Goal: Check status: Check status

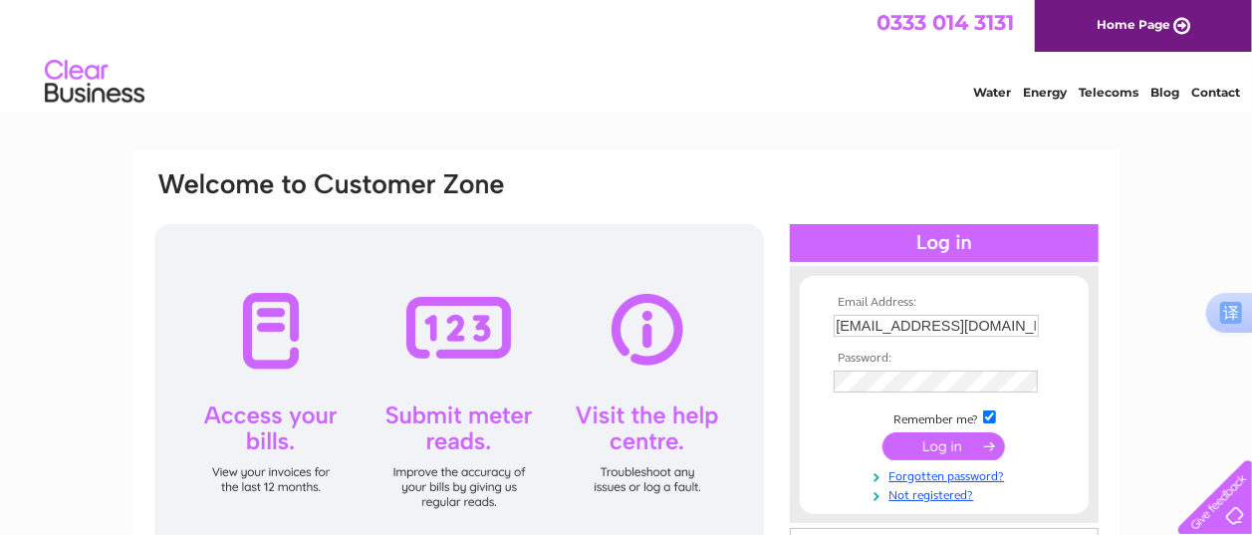
click at [952, 448] on input "submit" at bounding box center [944, 446] width 123 height 28
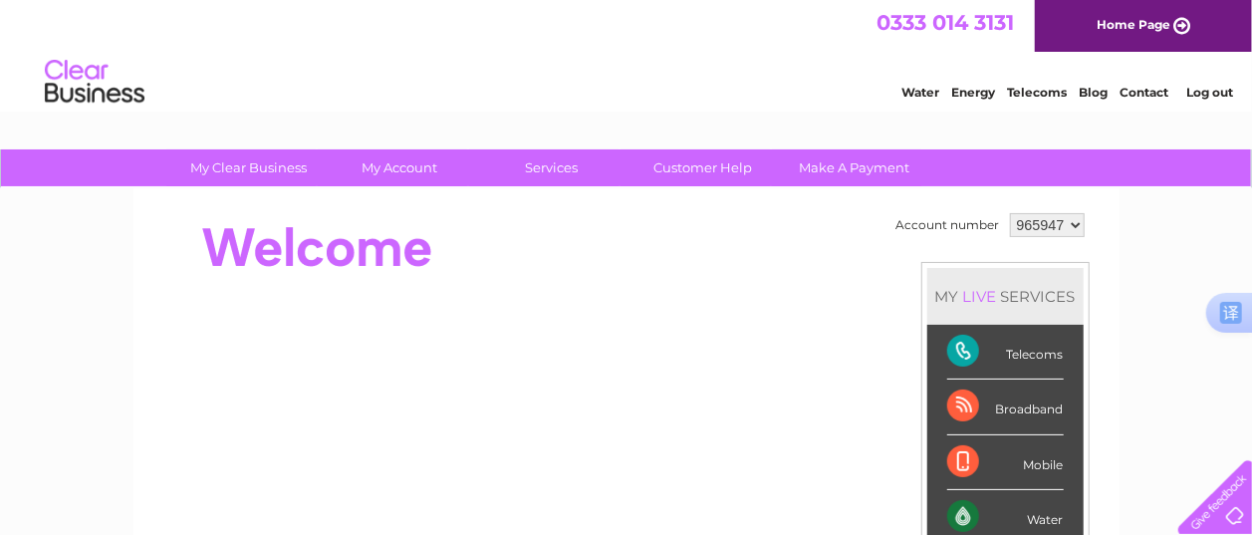
click at [972, 352] on div "Telecoms" at bounding box center [1005, 352] width 117 height 55
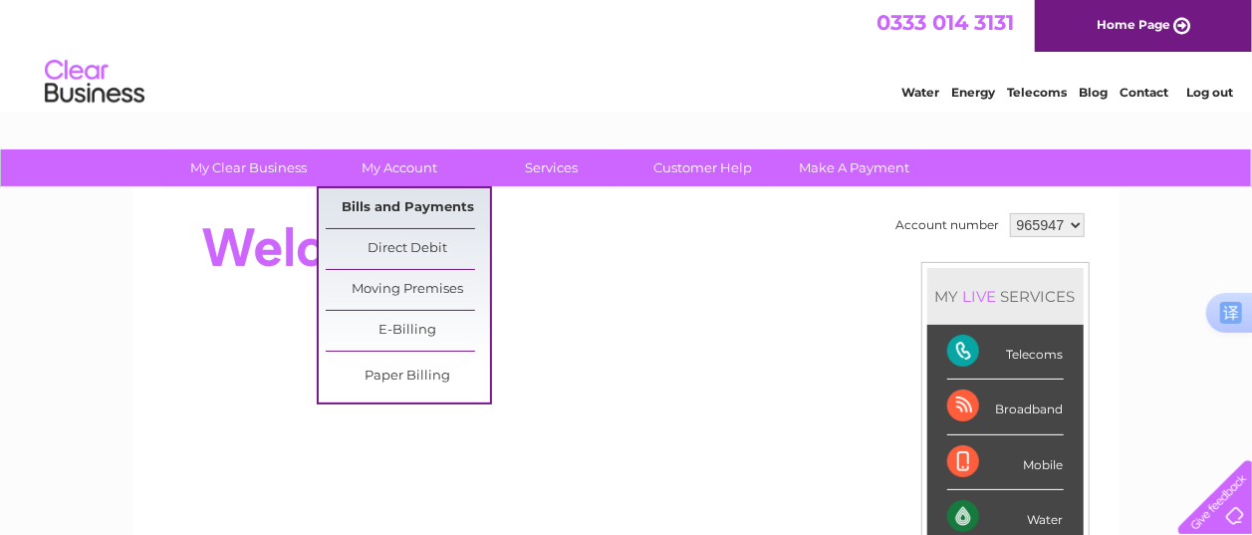
click at [390, 200] on link "Bills and Payments" at bounding box center [408, 208] width 164 height 40
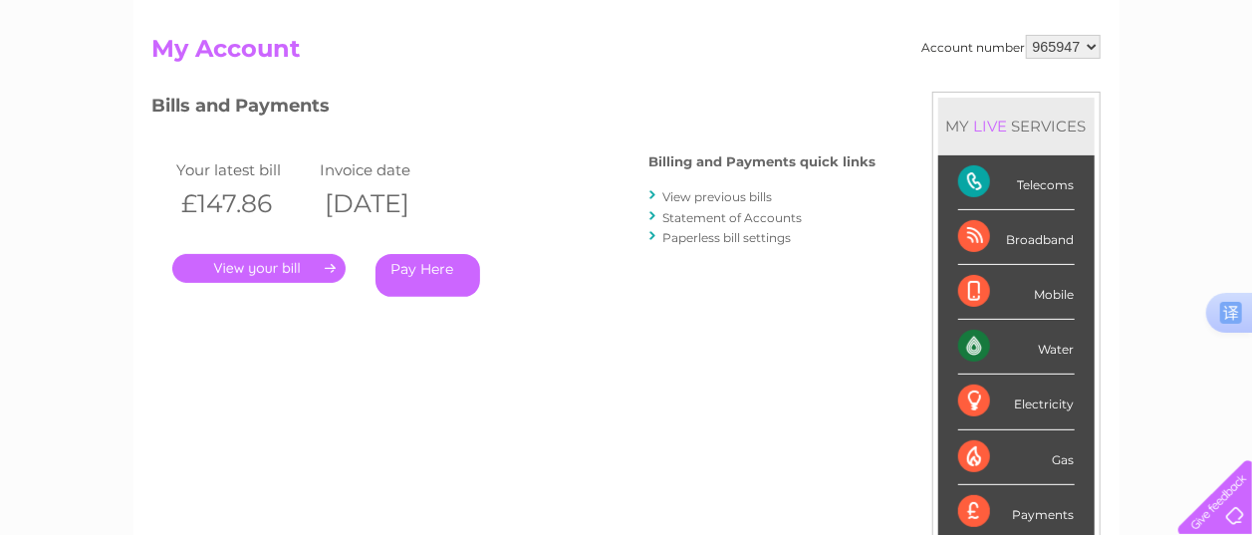
scroll to position [199, 0]
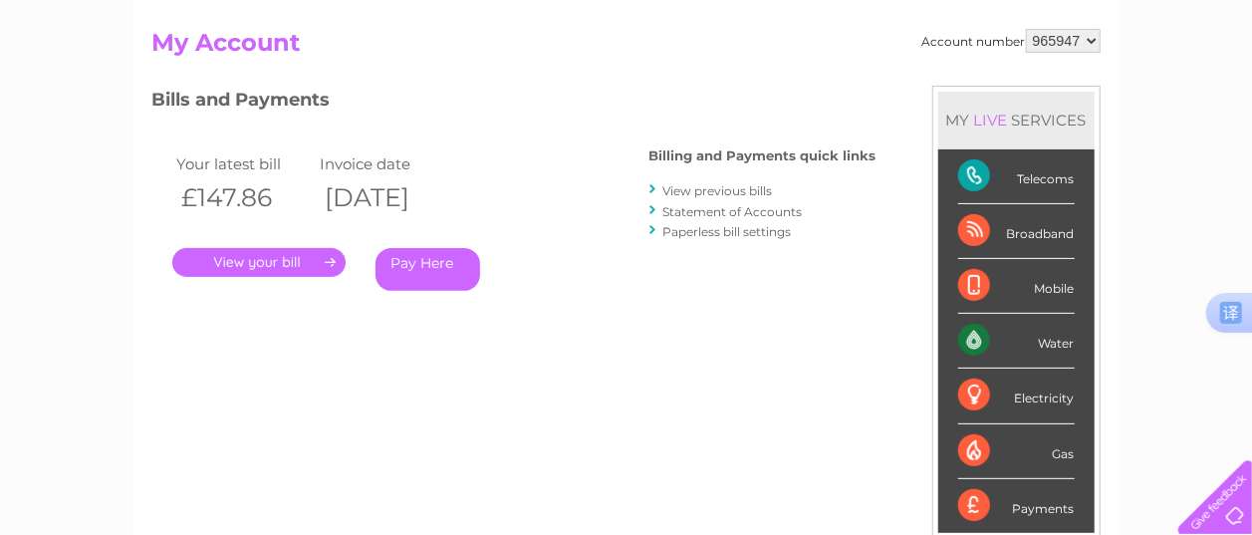
click at [287, 268] on link "." at bounding box center [258, 262] width 173 height 29
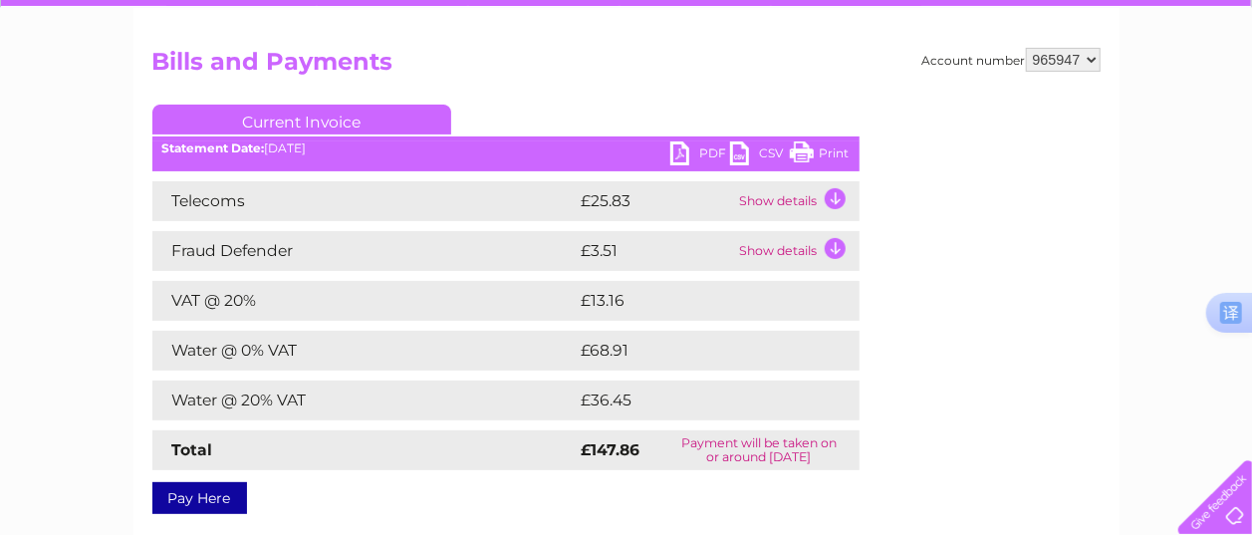
scroll to position [199, 0]
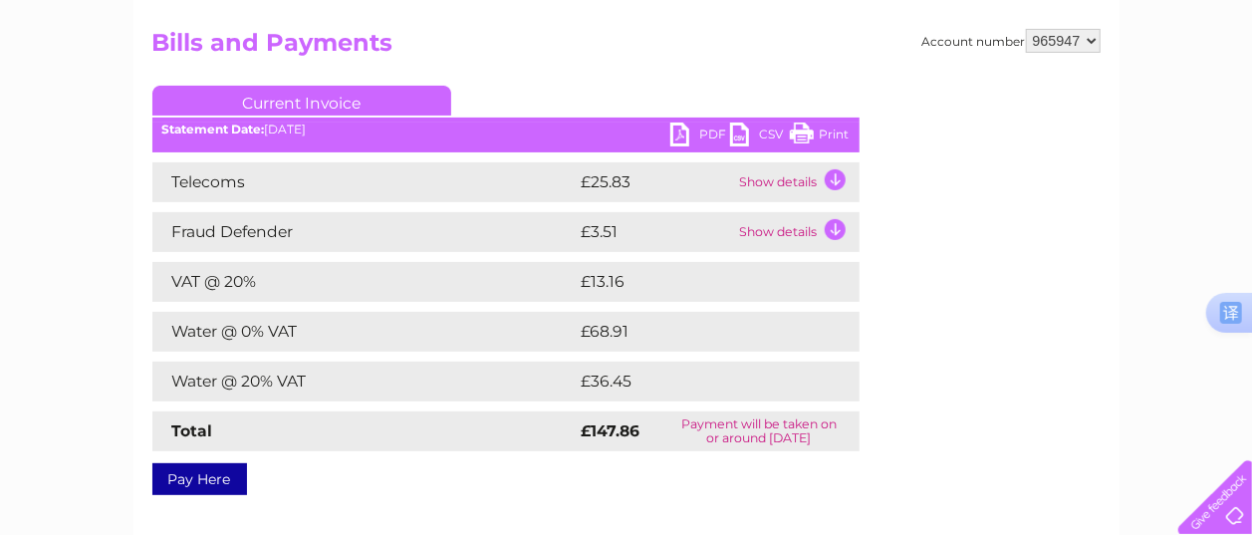
click at [797, 177] on td "Show details" at bounding box center [797, 182] width 125 height 40
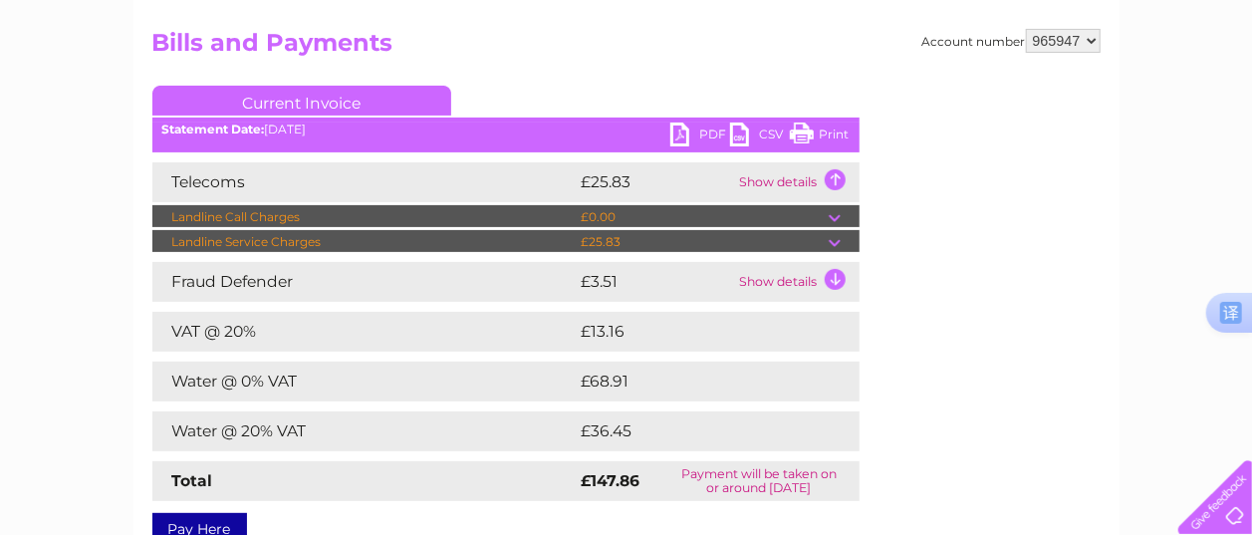
click at [806, 204] on div "Telecoms £25.83 Show details Landline Call Charges £0.00 Your call itemisation …" at bounding box center [505, 207] width 707 height 90
click at [811, 218] on td "£0.00" at bounding box center [703, 217] width 252 height 24
click at [831, 238] on td at bounding box center [844, 242] width 31 height 24
